Goal: Task Accomplishment & Management: Manage account settings

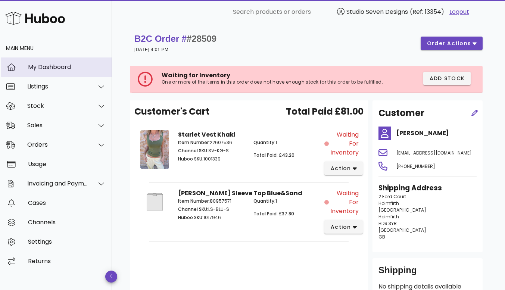
click at [53, 63] on div "My Dashboard" at bounding box center [67, 66] width 78 height 7
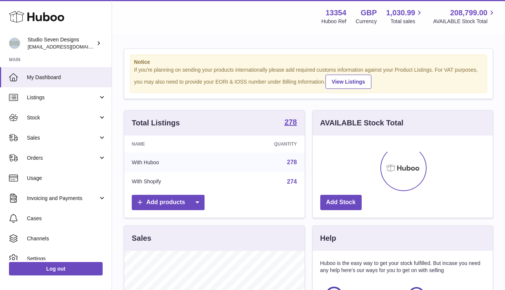
scroll to position [116, 180]
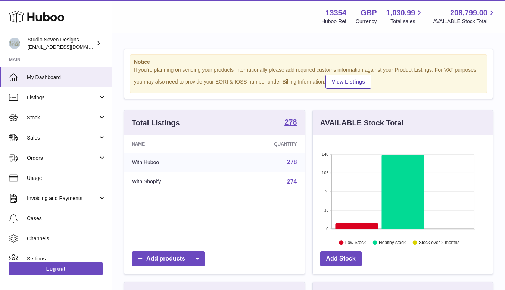
click at [42, 155] on span "Orders" at bounding box center [62, 158] width 71 height 7
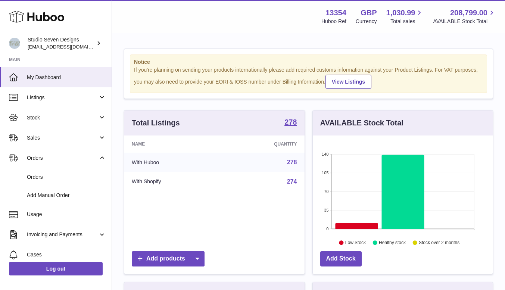
click at [40, 199] on link "Add Manual Order" at bounding box center [56, 195] width 112 height 18
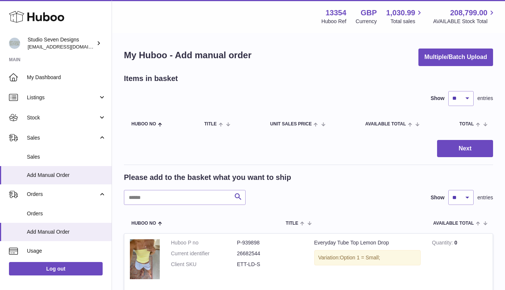
click at [44, 196] on span "Orders" at bounding box center [62, 194] width 71 height 7
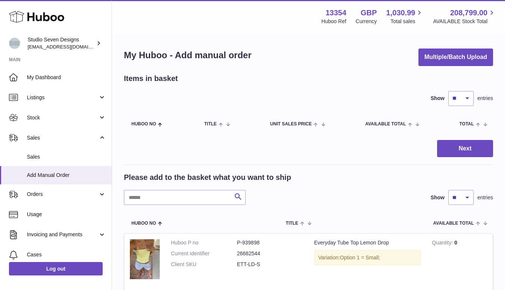
click at [47, 194] on span "Orders" at bounding box center [62, 194] width 71 height 7
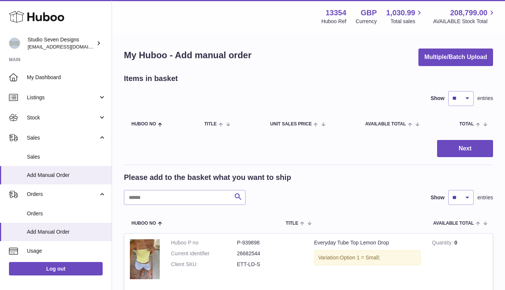
click at [35, 212] on span "Orders" at bounding box center [66, 213] width 79 height 7
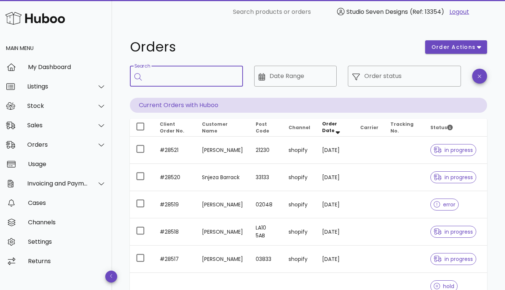
click at [173, 72] on input "Search" at bounding box center [191, 76] width 91 height 12
type input "*****"
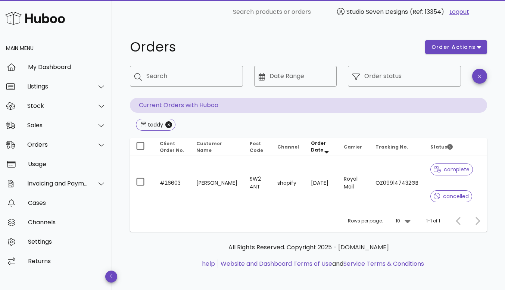
click at [403, 182] on td "OZ099147432GB" at bounding box center [397, 183] width 55 height 54
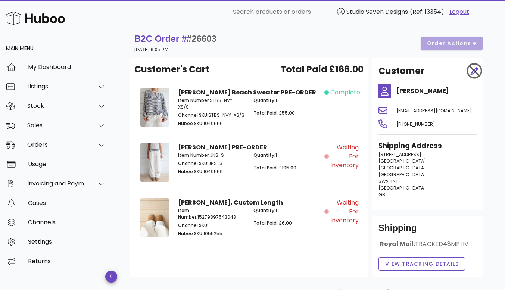
click at [347, 153] on span "Waiting for Inventory" at bounding box center [344, 156] width 28 height 27
click at [479, 49] on div "B2C Order # #26603 30 August 2025 at 6:05 PM order actions" at bounding box center [308, 43] width 348 height 21
click at [475, 44] on div "B2C Order # #26603 30 August 2025 at 6:05 PM order actions" at bounding box center [308, 43] width 348 height 21
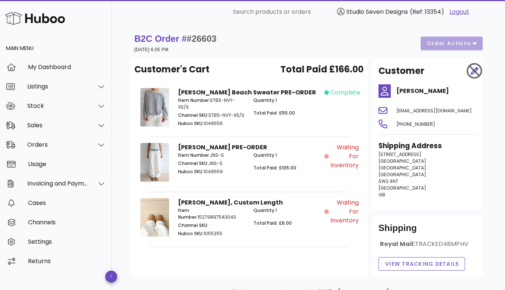
click at [280, 107] on div "Quantity: 1 Total Paid: £55.00" at bounding box center [286, 113] width 75 height 40
click at [54, 146] on div "Orders" at bounding box center [57, 144] width 61 height 7
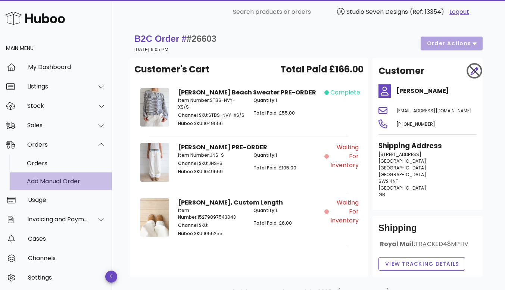
click at [44, 183] on div "Add Manual Order" at bounding box center [66, 181] width 79 height 7
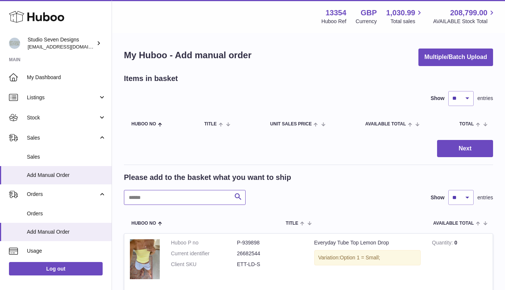
click at [148, 195] on input "text" at bounding box center [185, 197] width 122 height 15
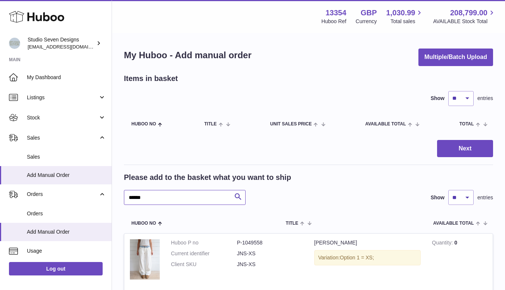
type input "*****"
click at [50, 114] on span "Stock" at bounding box center [62, 117] width 71 height 7
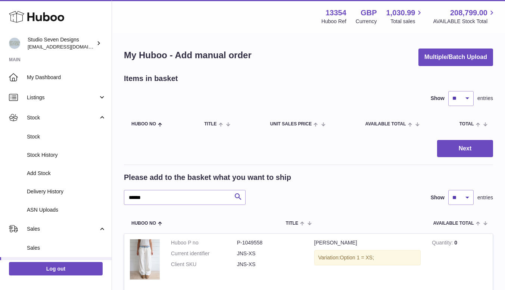
click at [42, 131] on link "Stock" at bounding box center [56, 137] width 112 height 18
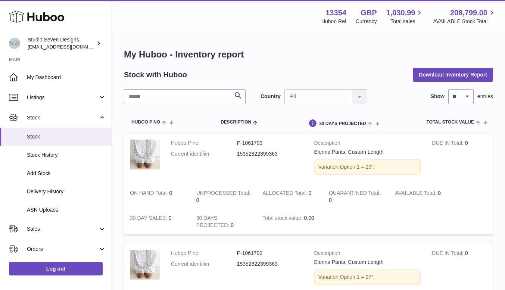
click at [63, 192] on span "Delivery History" at bounding box center [66, 191] width 79 height 7
